Goal: Information Seeking & Learning: Learn about a topic

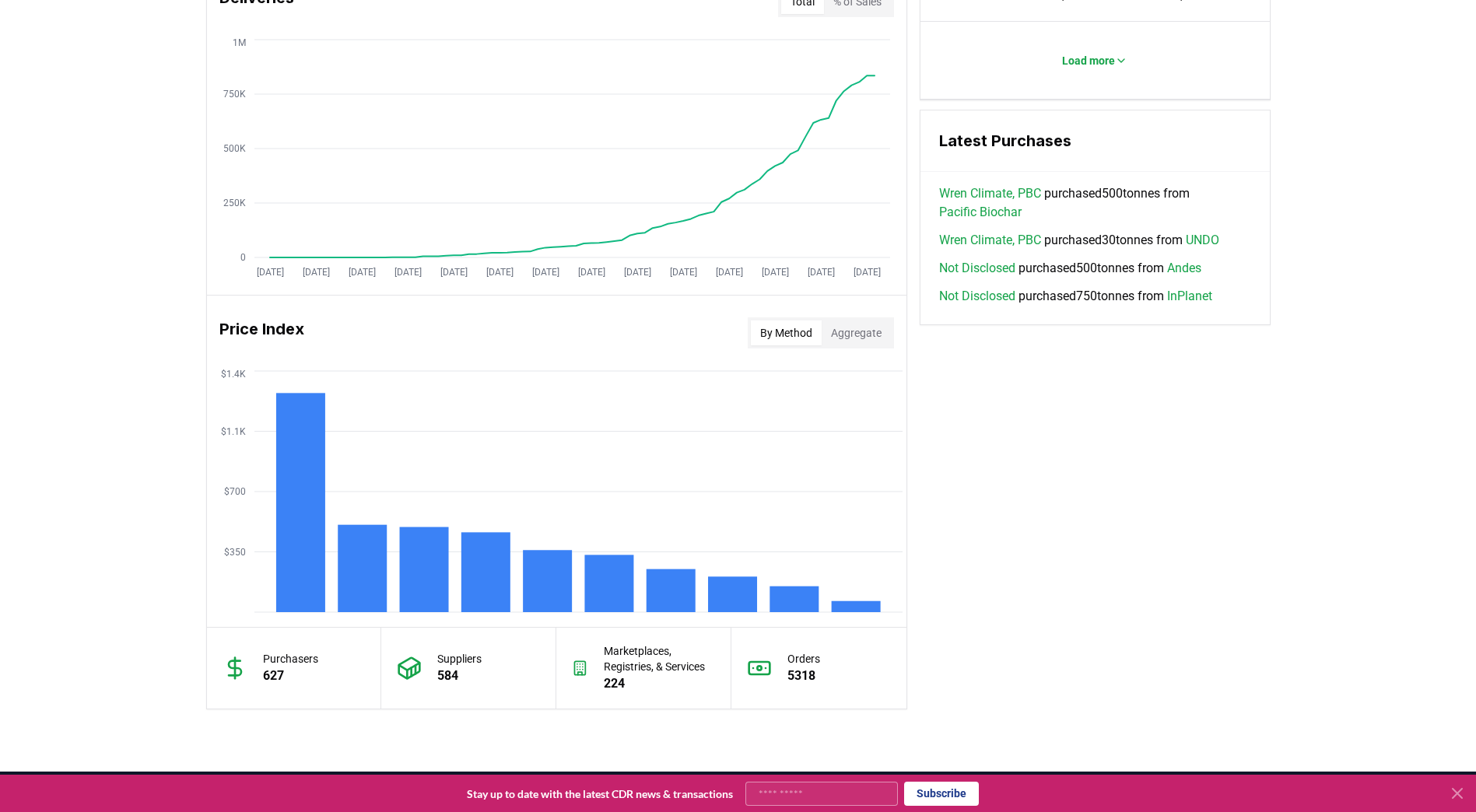
scroll to position [1167, 0]
